Goal: Task Accomplishment & Management: Complete application form

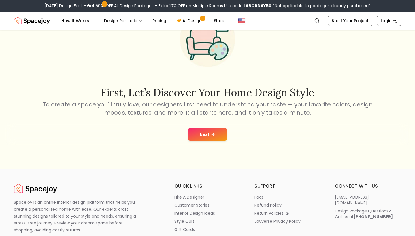
scroll to position [50, 0]
click at [195, 137] on button "Next" at bounding box center [207, 134] width 39 height 13
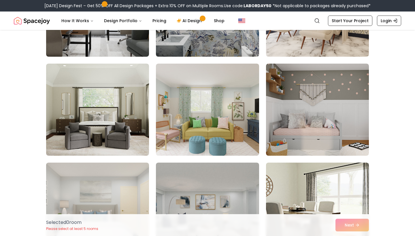
scroll to position [2794, 0]
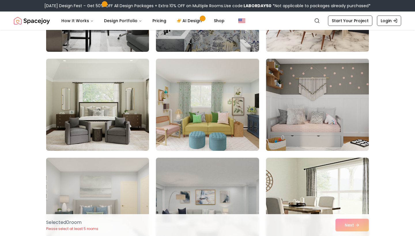
click at [298, 114] on img at bounding box center [317, 104] width 108 height 97
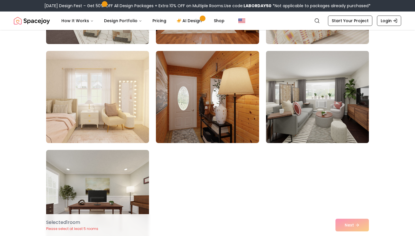
scroll to position [3199, 0]
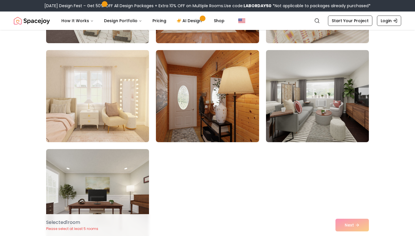
click at [117, 130] on img at bounding box center [97, 96] width 108 height 97
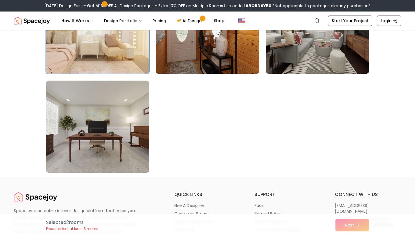
scroll to position [3215, 0]
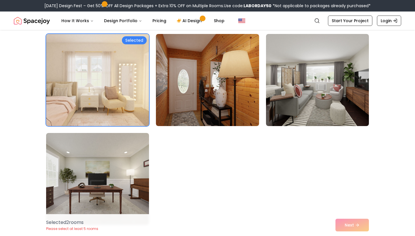
click at [345, 225] on div "Selected 2 room s Please select at least 5 rooms Next" at bounding box center [207, 225] width 332 height 22
click at [358, 226] on div "Selected 2 room s Please select at least 5 rooms Next" at bounding box center [207, 225] width 332 height 22
drag, startPoint x: 358, startPoint y: 226, endPoint x: 357, endPoint y: 223, distance: 3.1
click at [357, 224] on div "Selected 2 room s Please select at least 5 rooms Next" at bounding box center [207, 225] width 332 height 22
click at [355, 222] on div "Selected 2 room s Please select at least 5 rooms Next" at bounding box center [207, 225] width 332 height 22
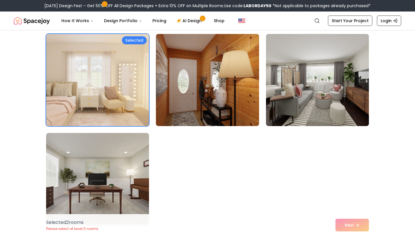
click at [332, 231] on div "Selected 2 room s Please select at least 5 rooms Next" at bounding box center [207, 225] width 332 height 22
click at [345, 230] on div "Selected 2 room s Please select at least 5 rooms Next" at bounding box center [207, 225] width 332 height 22
click at [345, 224] on div "Selected 2 room s Please select at least 5 rooms Next" at bounding box center [207, 225] width 332 height 22
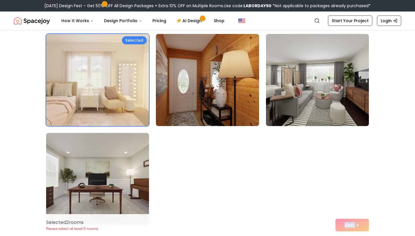
click at [345, 224] on div "Selected 2 room s Please select at least 5 rooms Next" at bounding box center [207, 225] width 332 height 22
click at [347, 225] on div "Selected 2 room s Please select at least 5 rooms Next" at bounding box center [207, 225] width 332 height 22
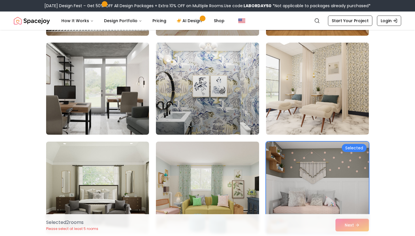
scroll to position [2738, 0]
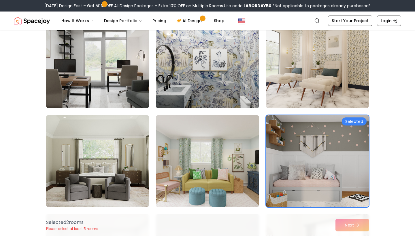
click at [327, 151] on img at bounding box center [317, 161] width 103 height 92
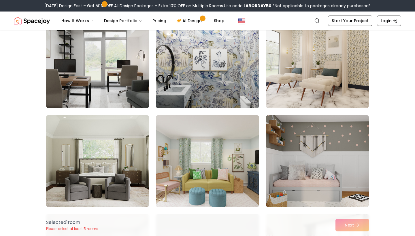
click at [327, 151] on img at bounding box center [317, 161] width 103 height 92
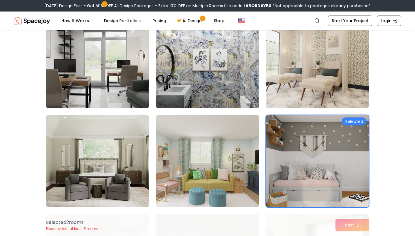
click at [353, 229] on div "Selected 2 room s Please select at least 5 rooms Next" at bounding box center [207, 225] width 332 height 22
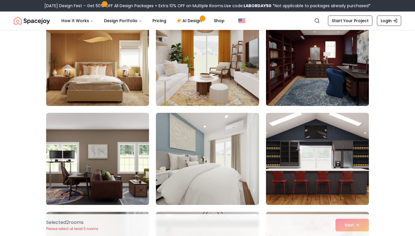
scroll to position [1944, 0]
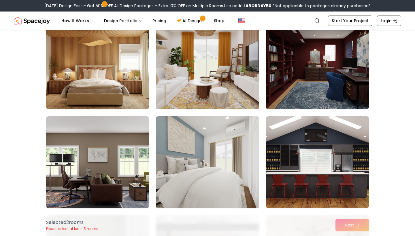
click at [229, 163] on img at bounding box center [207, 162] width 108 height 97
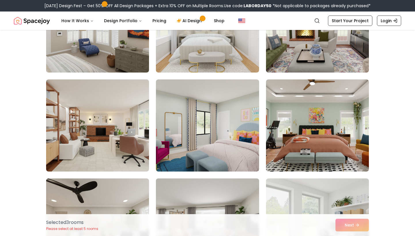
scroll to position [1683, 0]
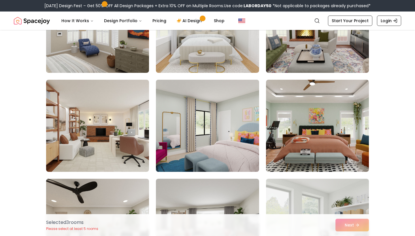
click at [205, 123] on img at bounding box center [207, 125] width 108 height 97
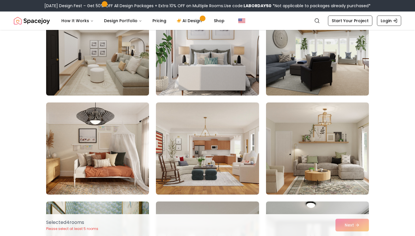
scroll to position [1378, 0]
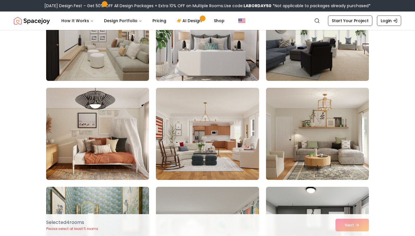
click at [138, 144] on img at bounding box center [97, 134] width 108 height 97
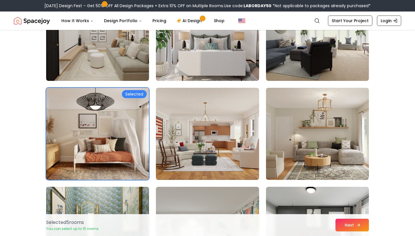
click at [359, 228] on button "Next" at bounding box center [351, 225] width 33 height 13
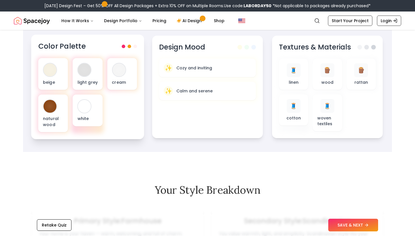
scroll to position [200, 0]
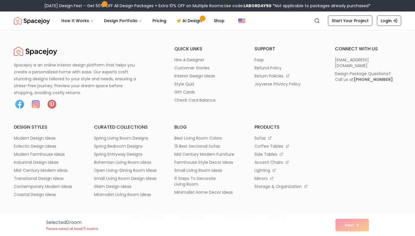
scroll to position [50, 0]
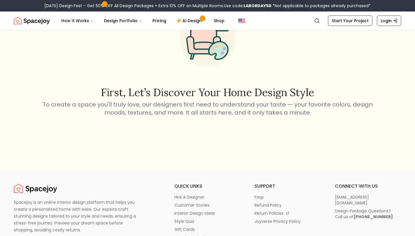
click at [54, 3] on div "Labor Day Design Fest – Get 50% OFF All Design Packages + Extra 10% OFF on Mult…" at bounding box center [207, 6] width 415 height 12
